Goal: Task Accomplishment & Management: Manage account settings

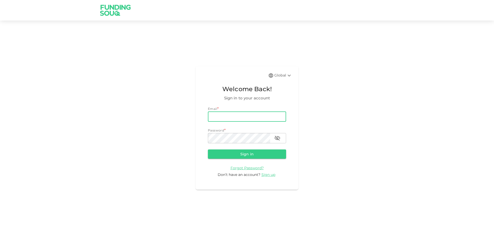
click at [262, 113] on input "email" at bounding box center [247, 117] width 78 height 10
type input "[EMAIL_ADDRESS][DOMAIN_NAME]"
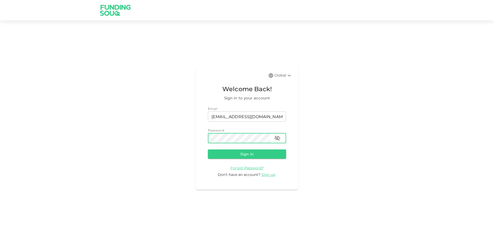
click at [208, 150] on button "Sign in" at bounding box center [247, 154] width 78 height 9
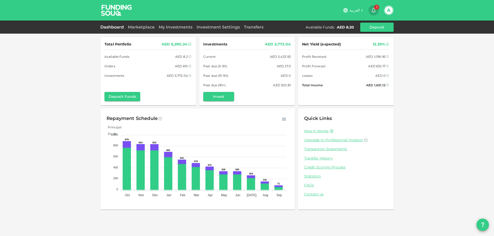
click at [373, 12] on icon "button" at bounding box center [373, 10] width 4 height 5
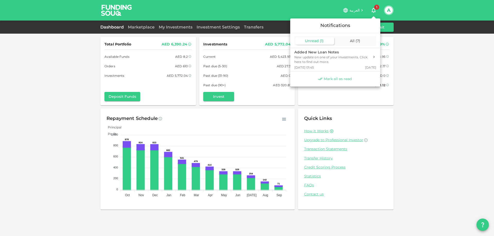
click at [340, 80] on span "Mark all as read" at bounding box center [337, 79] width 28 height 5
click at [151, 28] on div at bounding box center [247, 118] width 494 height 236
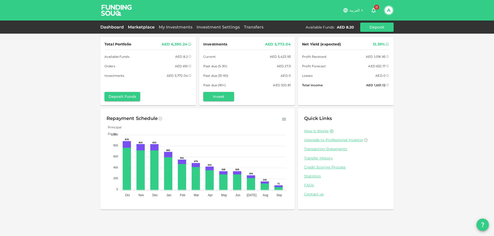
click at [133, 26] on link "Marketplace" at bounding box center [141, 27] width 31 height 5
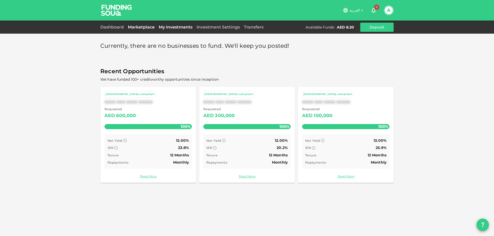
click at [172, 27] on link "My Investments" at bounding box center [176, 27] width 38 height 5
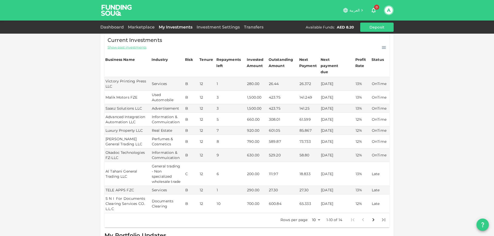
scroll to position [103, 0]
